Goal: Navigation & Orientation: Find specific page/section

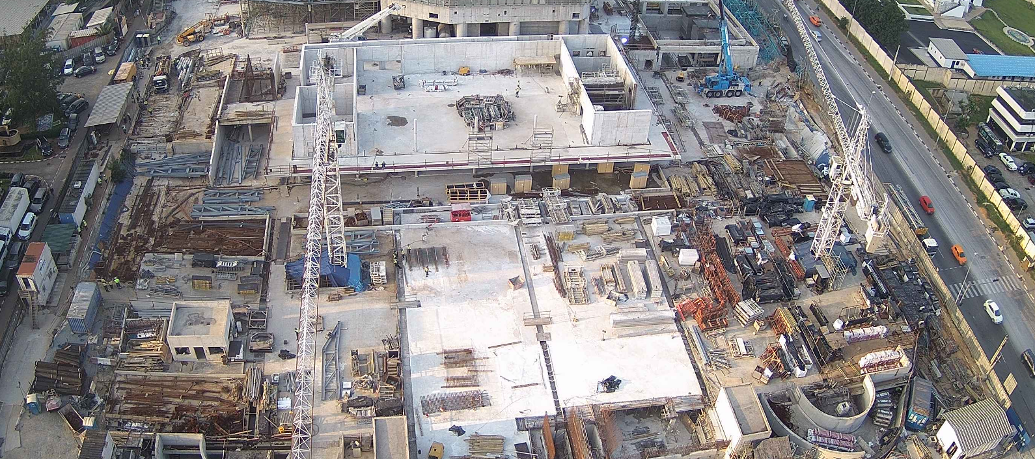
click at [605, 279] on img at bounding box center [517, 229] width 653 height 367
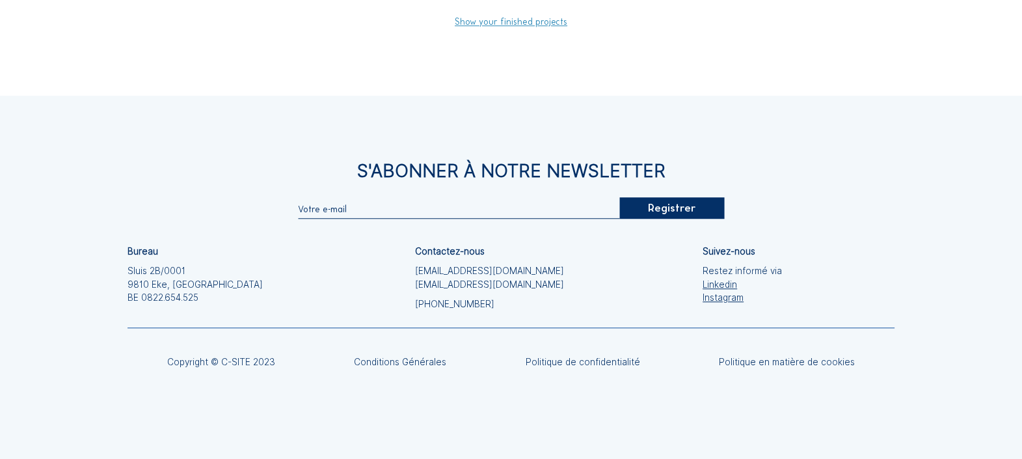
scroll to position [1365, 0]
